Goal: Transaction & Acquisition: Book appointment/travel/reservation

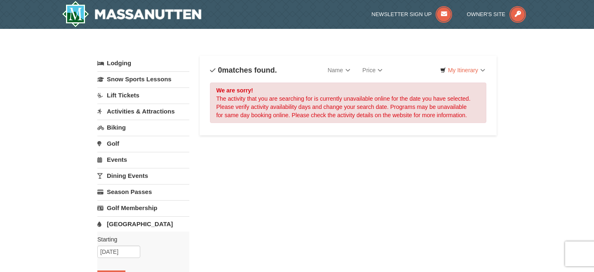
click at [121, 224] on link "[GEOGRAPHIC_DATA]" at bounding box center [143, 223] width 92 height 15
click at [129, 224] on link "[GEOGRAPHIC_DATA]" at bounding box center [143, 223] width 92 height 15
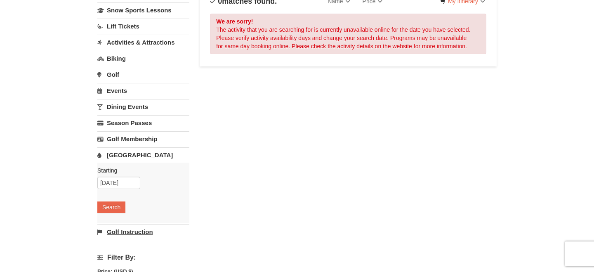
scroll to position [72, 0]
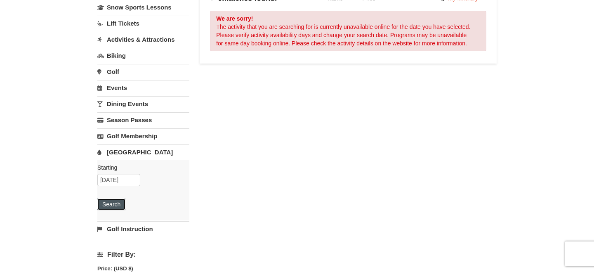
click at [115, 204] on button "Search" at bounding box center [111, 204] width 28 height 12
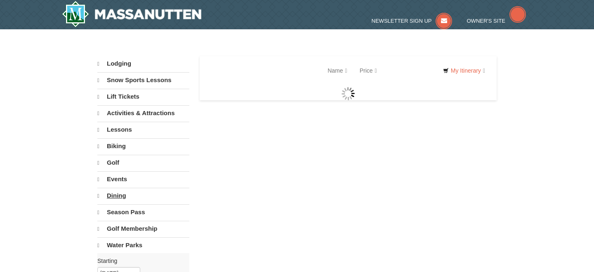
select select "10"
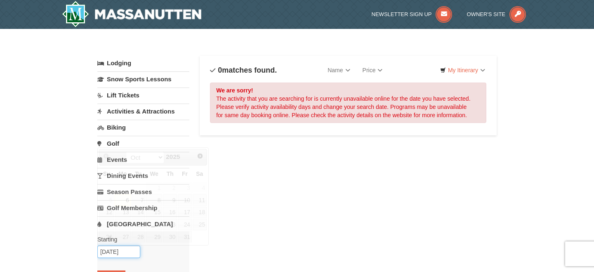
click at [118, 251] on input "[DATE]" at bounding box center [118, 251] width 43 height 12
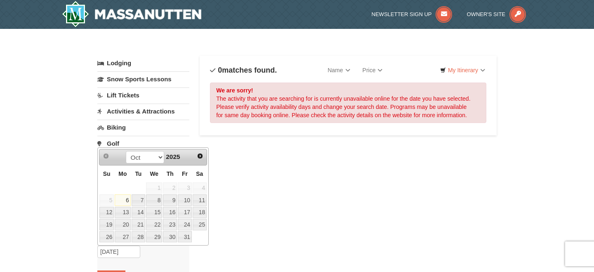
click at [124, 201] on link "6" at bounding box center [123, 200] width 16 height 12
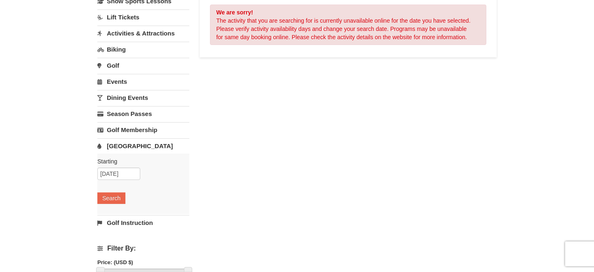
scroll to position [84, 0]
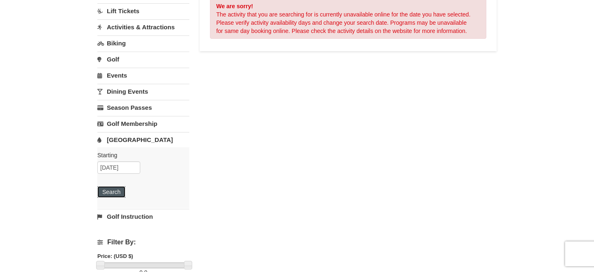
click at [120, 188] on button "Search" at bounding box center [111, 192] width 28 height 12
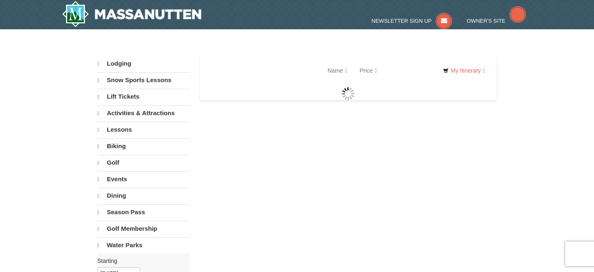
select select "10"
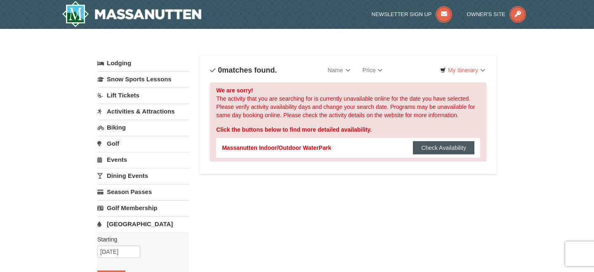
click at [441, 142] on button "Check Availability" at bounding box center [443, 147] width 61 height 13
click at [428, 146] on button "Check Availability" at bounding box center [443, 147] width 61 height 13
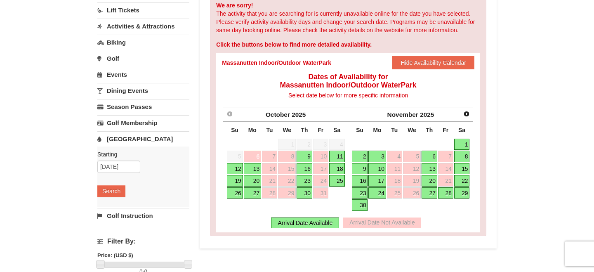
scroll to position [87, 0]
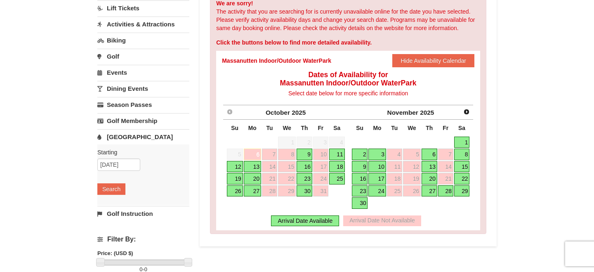
click at [257, 151] on link "6" at bounding box center [252, 154] width 17 height 12
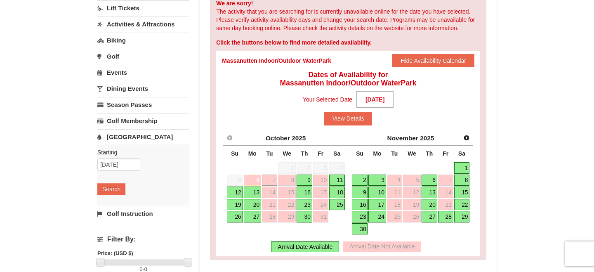
click at [268, 179] on link "7" at bounding box center [269, 180] width 15 height 12
click at [254, 181] on link "6" at bounding box center [252, 180] width 17 height 12
click at [350, 120] on button "View Details" at bounding box center [348, 118] width 48 height 13
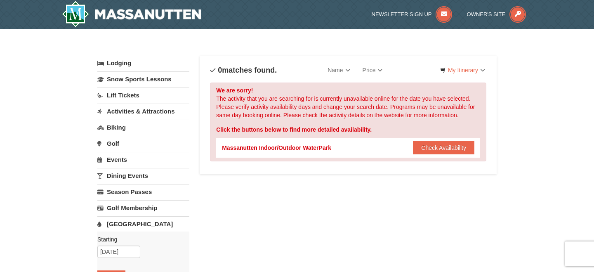
click at [126, 221] on link "[GEOGRAPHIC_DATA]" at bounding box center [143, 223] width 92 height 15
